Goal: Task Accomplishment & Management: Manage account settings

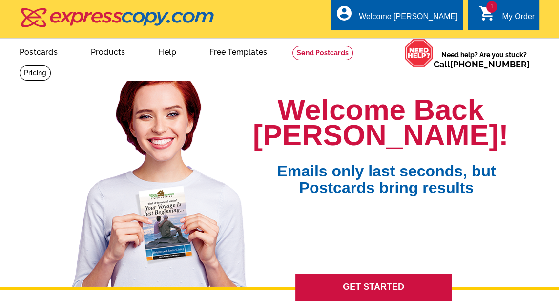
click at [506, 21] on div "My Order" at bounding box center [518, 19] width 33 height 14
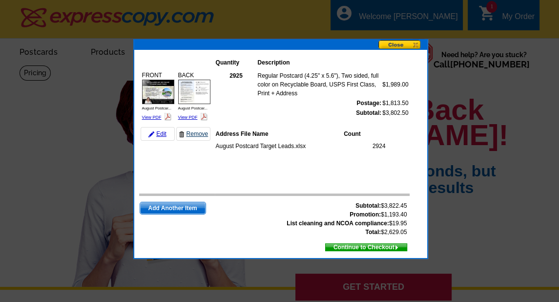
click at [199, 135] on link "Remove" at bounding box center [193, 134] width 34 height 14
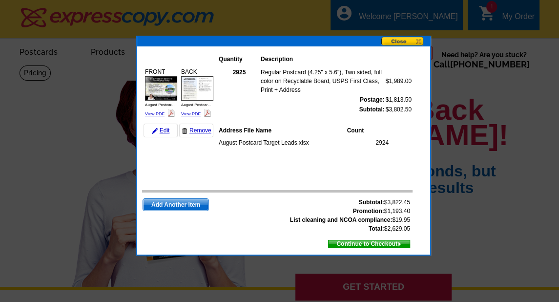
drag, startPoint x: 406, startPoint y: 44, endPoint x: 410, endPoint y: 40, distance: 5.9
click at [410, 40] on button at bounding box center [405, 42] width 49 height 10
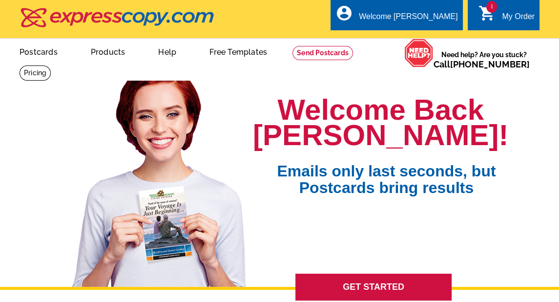
click at [497, 16] on link "1 shopping_cart My Order" at bounding box center [507, 17] width 56 height 12
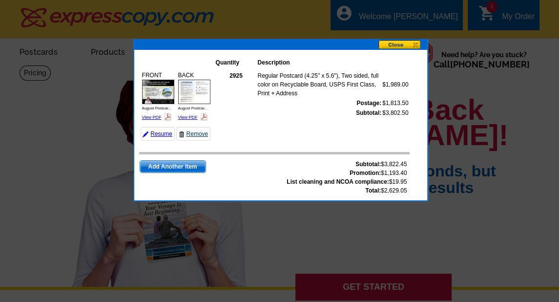
click at [188, 135] on link "Remove" at bounding box center [193, 134] width 34 height 14
click at [398, 43] on button at bounding box center [403, 45] width 49 height 10
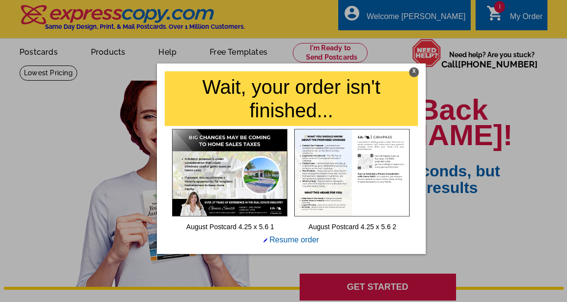
click at [414, 69] on div "X" at bounding box center [414, 72] width 10 height 10
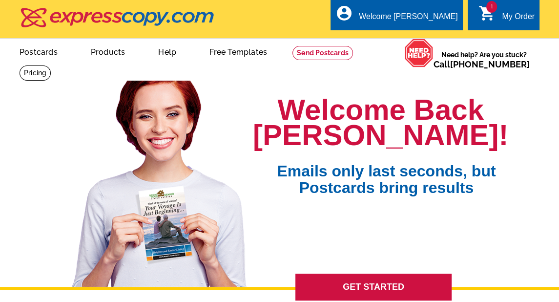
click at [510, 17] on div "My Order" at bounding box center [518, 19] width 33 height 14
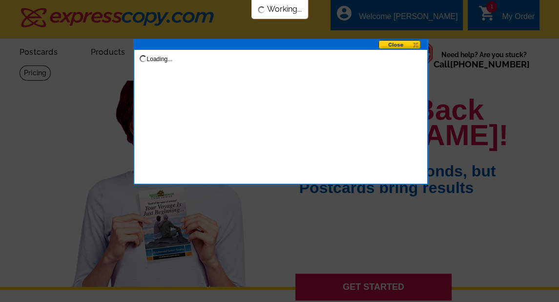
click at [393, 43] on button at bounding box center [403, 45] width 49 height 10
